Goal: Navigation & Orientation: Find specific page/section

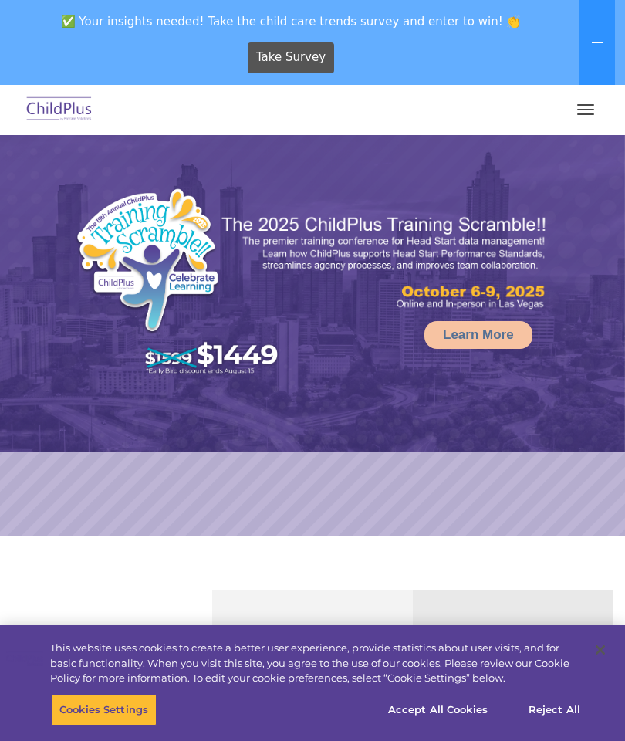
select select "MEDIUM"
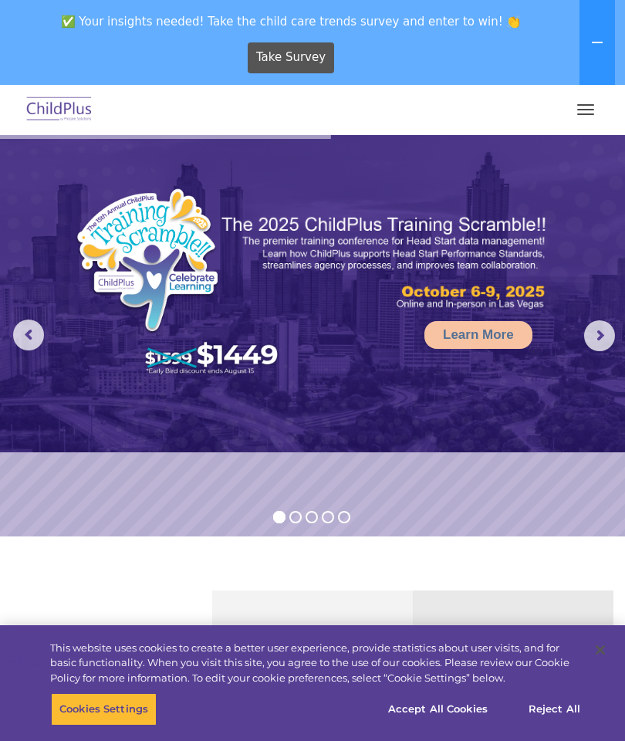
click at [589, 110] on button "button" at bounding box center [586, 109] width 32 height 25
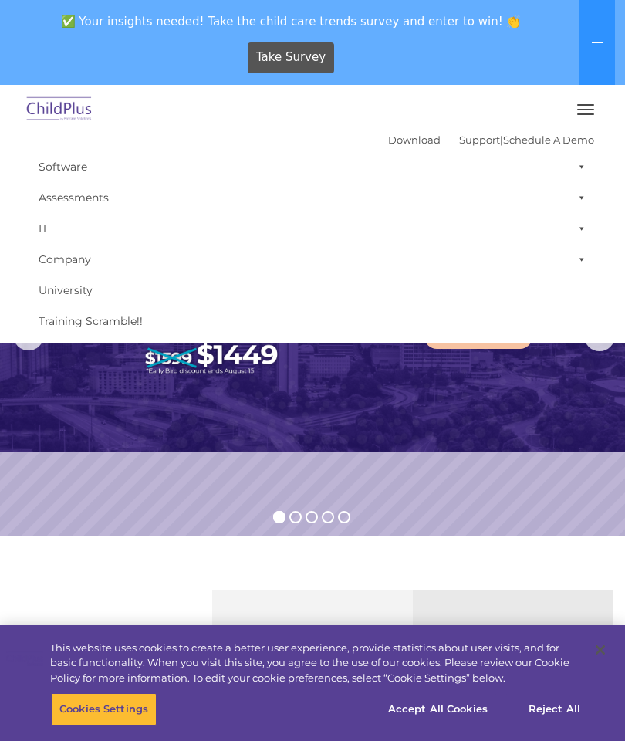
click at [492, 64] on div "Take Survey" at bounding box center [291, 57] width 570 height 42
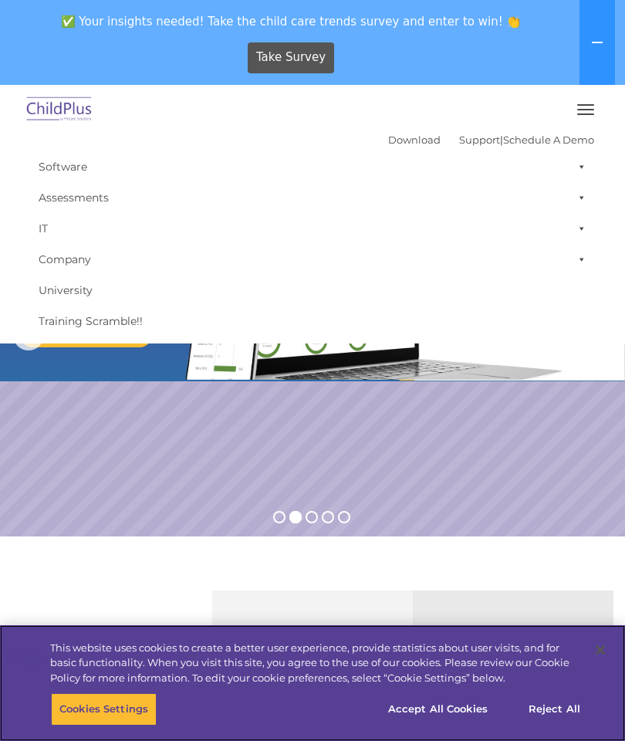
click at [563, 702] on button "Reject All" at bounding box center [554, 709] width 96 height 32
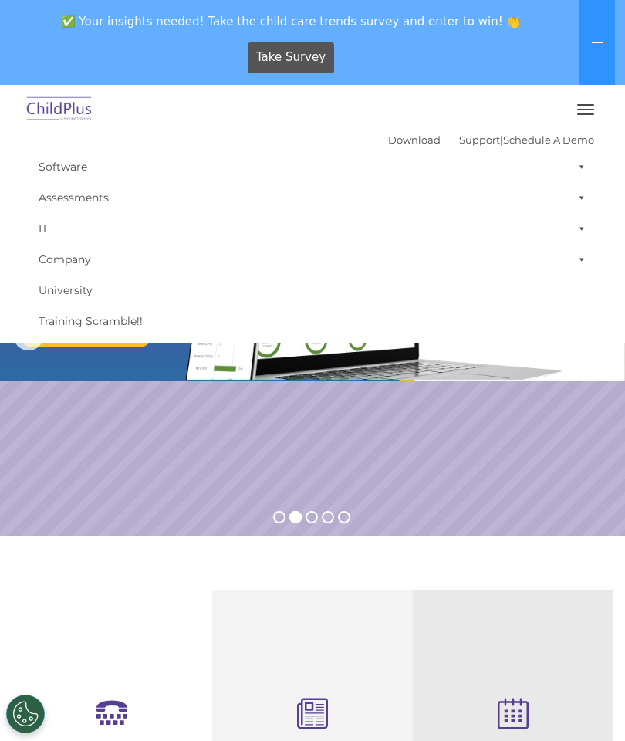
click at [471, 456] on rs-slide "Request a Demo The Future of ChildPlus is Here! Boost your productivity and str…" at bounding box center [312, 335] width 625 height 401
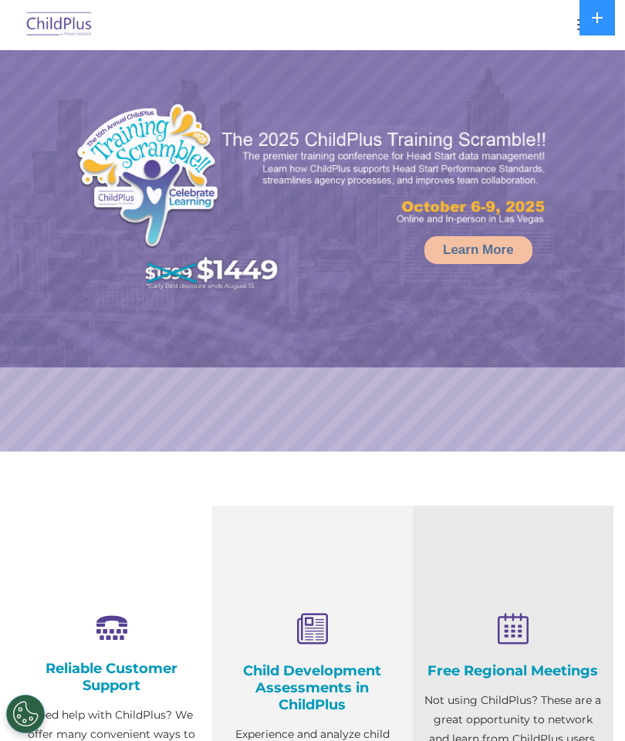
select select "MEDIUM"
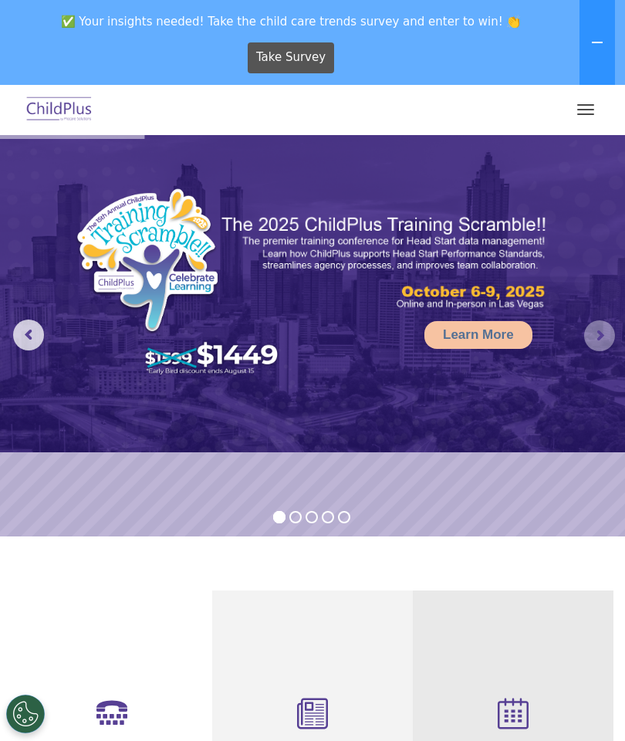
click at [596, 347] on rs-arrow at bounding box center [599, 335] width 31 height 31
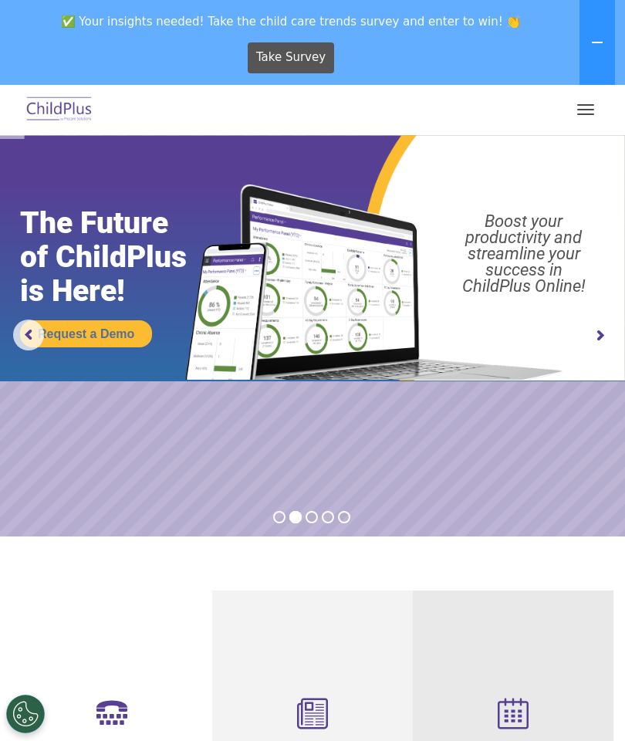
click at [597, 332] on rs-arrow at bounding box center [599, 335] width 31 height 31
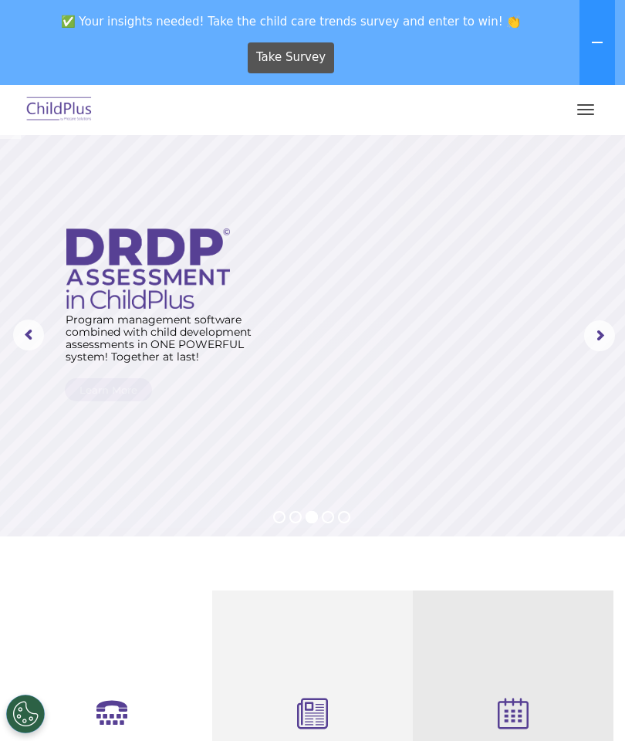
click at [590, 104] on span "button" at bounding box center [585, 105] width 17 height 2
